Goal: Information Seeking & Learning: Learn about a topic

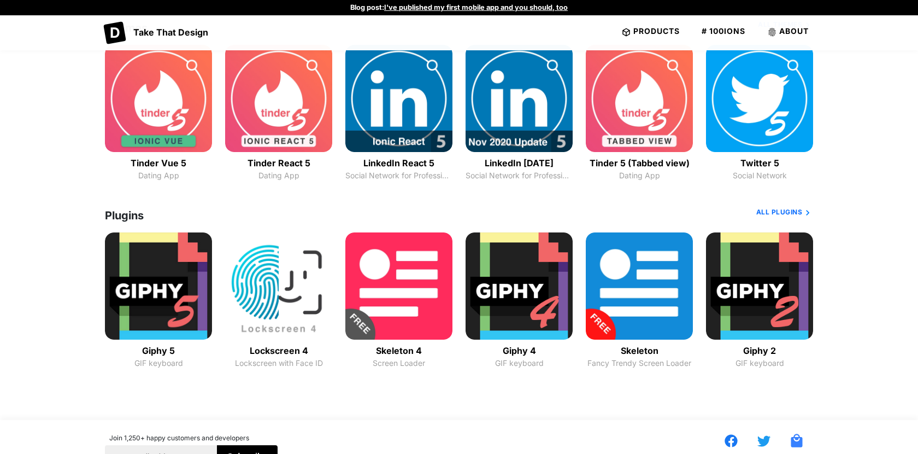
scroll to position [323, 0]
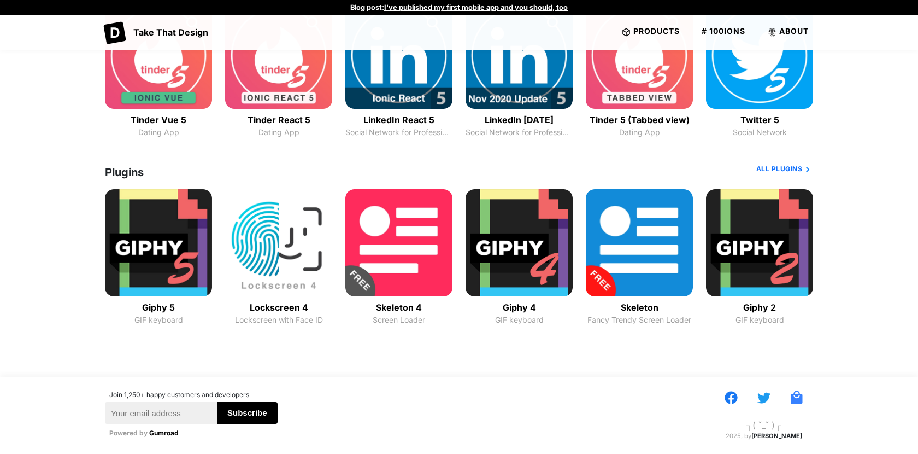
click at [618, 240] on img "Content" at bounding box center [639, 242] width 107 height 107
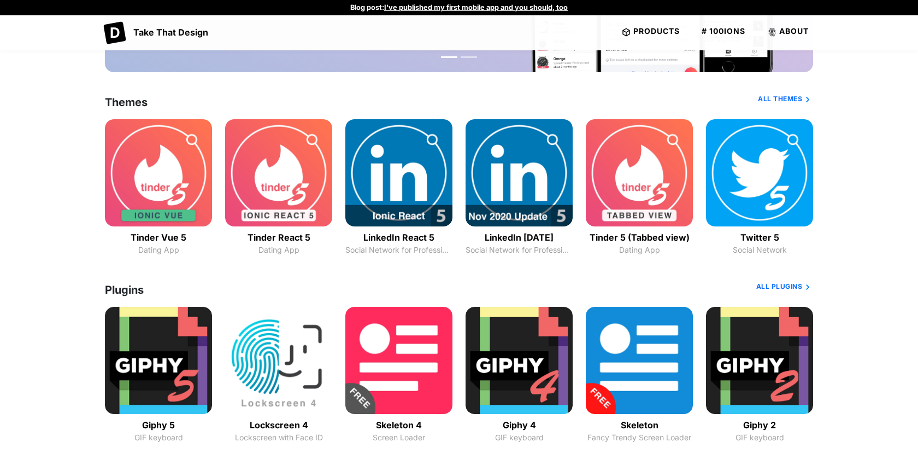
scroll to position [192, 0]
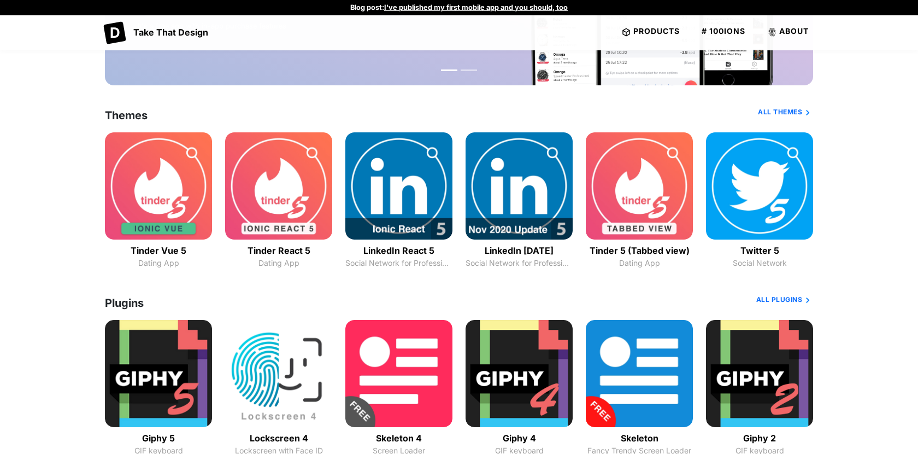
click at [161, 199] on img "Content" at bounding box center [158, 185] width 107 height 107
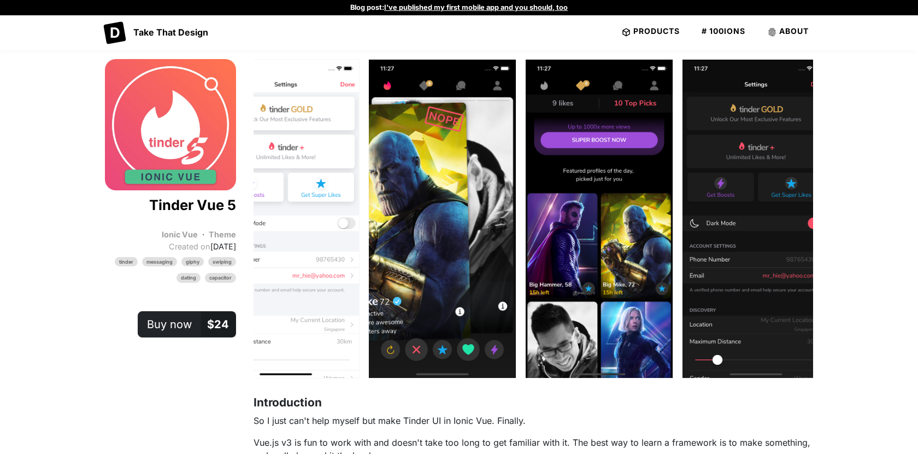
scroll to position [0, 2096]
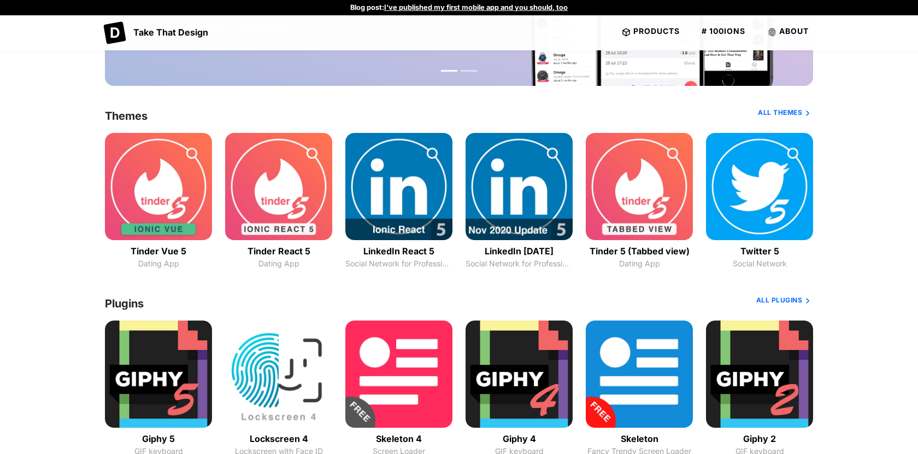
scroll to position [192, 0]
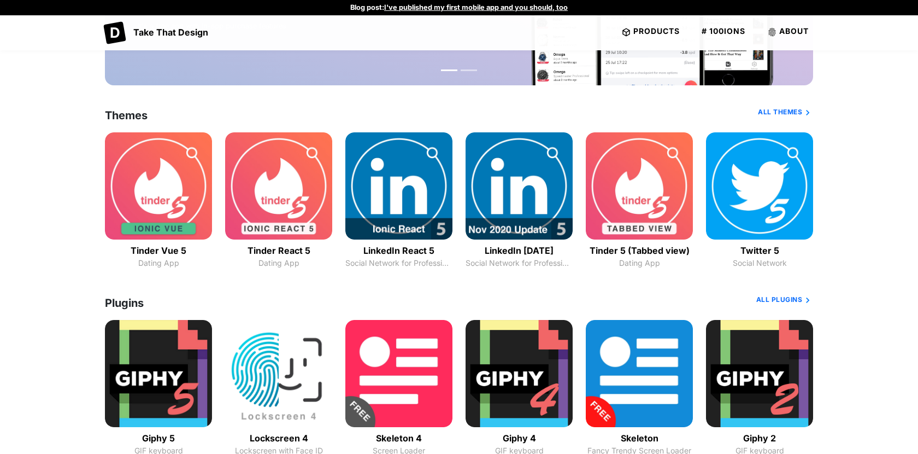
click at [384, 174] on img "Content" at bounding box center [398, 185] width 107 height 107
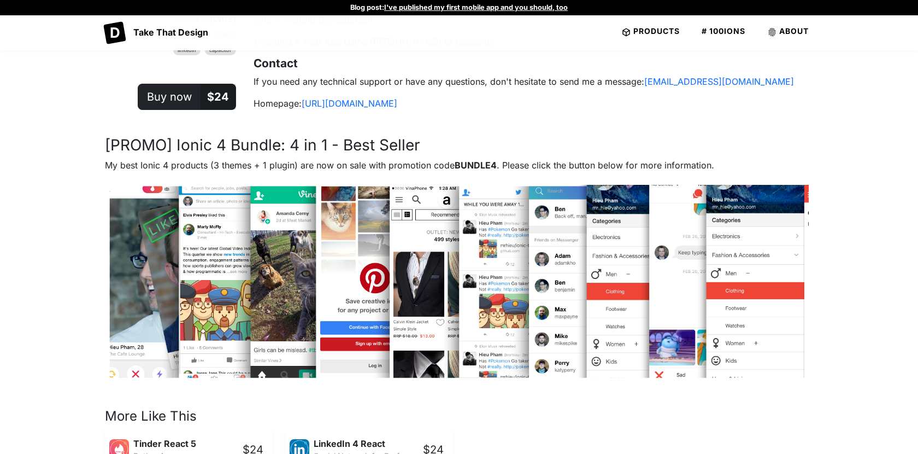
scroll to position [2178, 0]
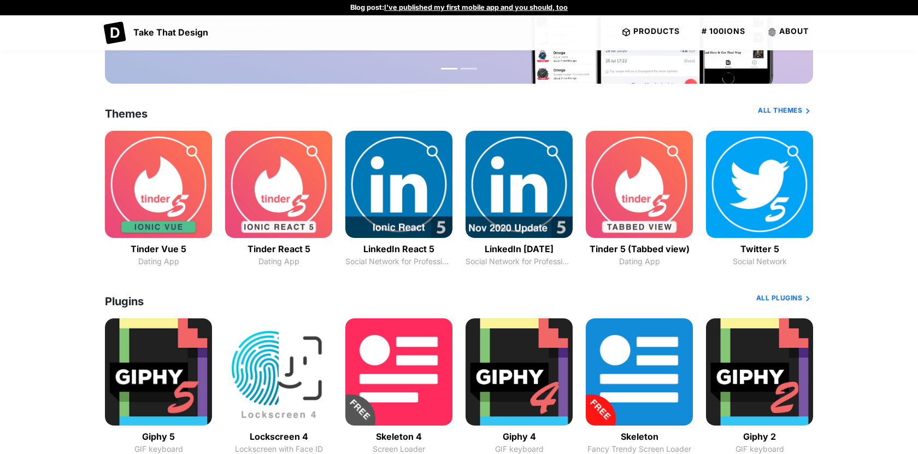
scroll to position [192, 0]
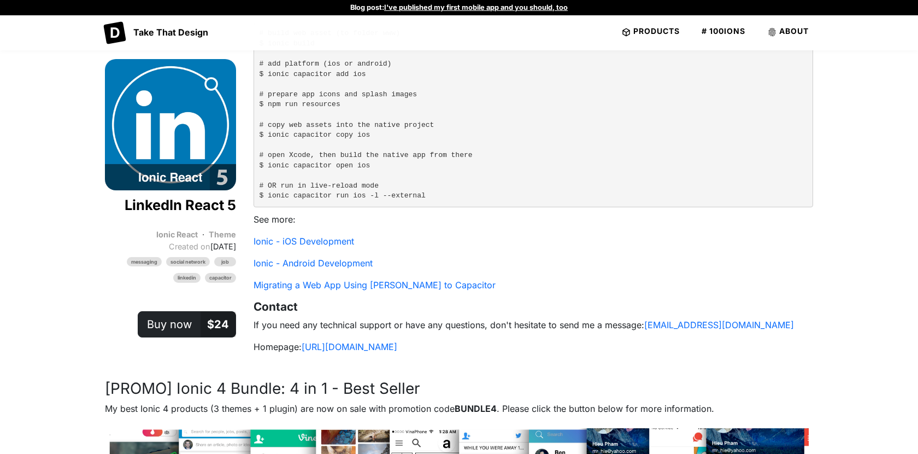
scroll to position [2178, 0]
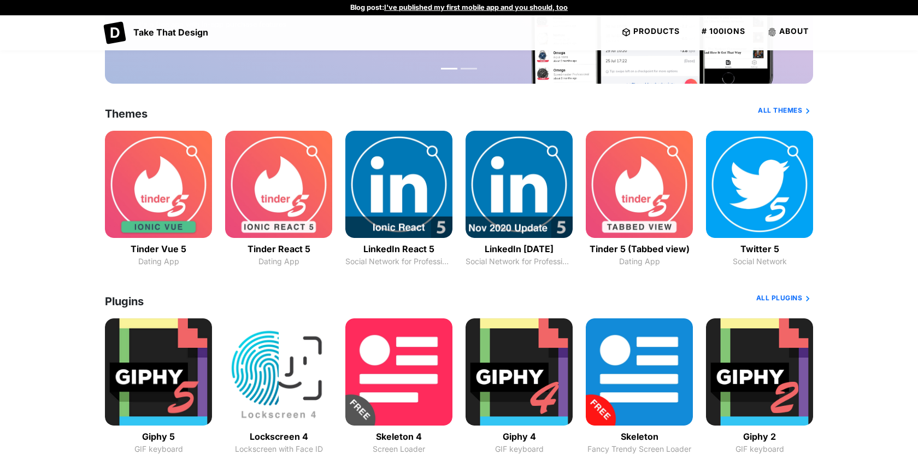
scroll to position [192, 0]
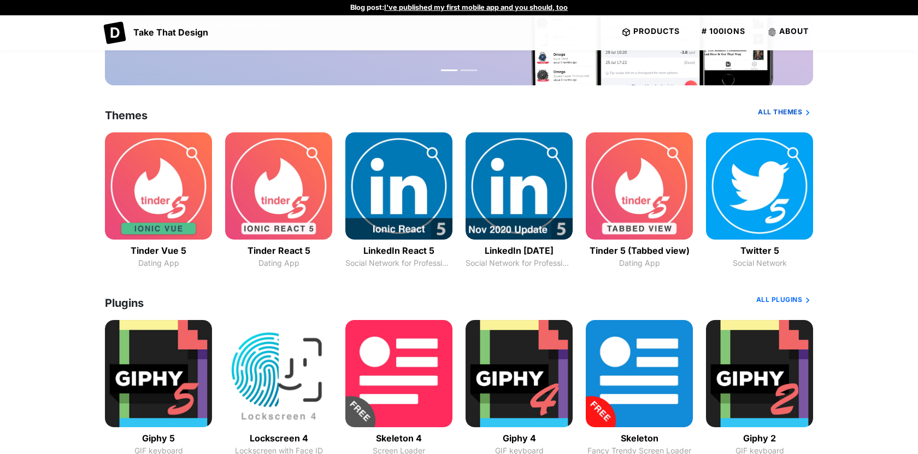
click at [768, 110] on link "All Themes" at bounding box center [785, 115] width 55 height 16
